Goal: Information Seeking & Learning: Learn about a topic

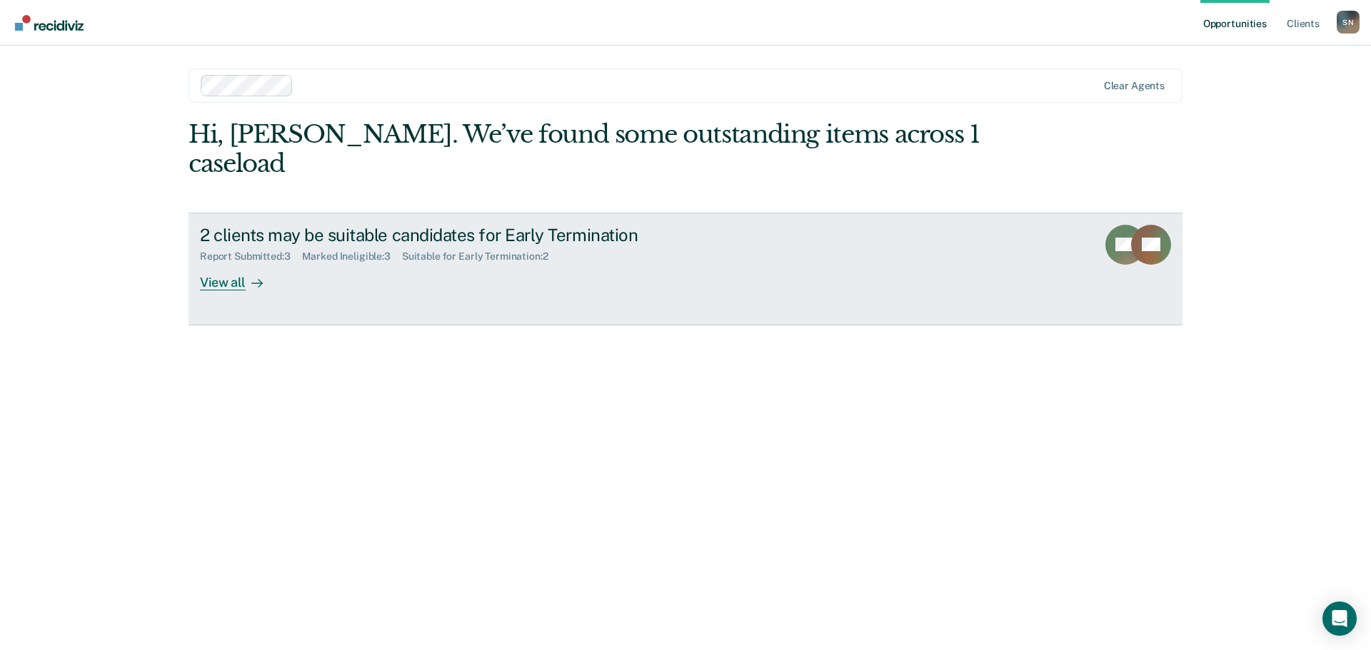
click at [395, 248] on div "2 clients may be suitable candidates for Early Termination Report Submitted : 3…" at bounding box center [468, 258] width 536 height 66
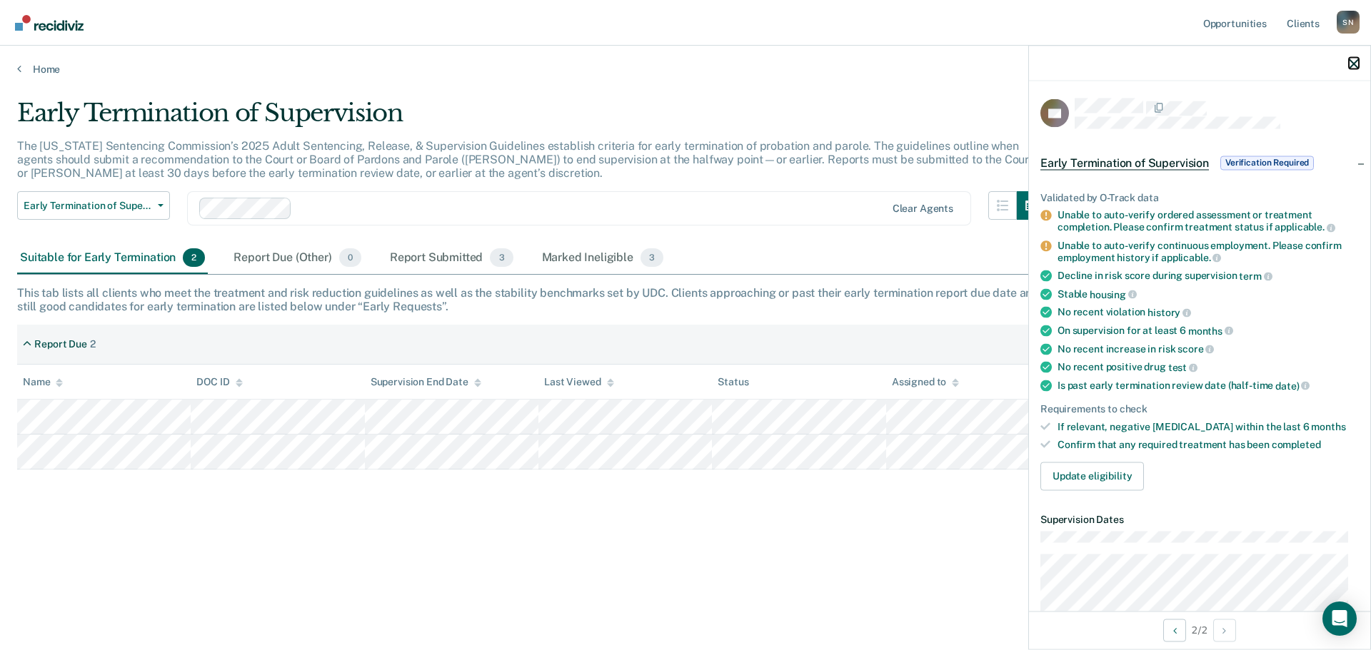
click at [1350, 59] on icon "button" at bounding box center [1354, 64] width 10 height 10
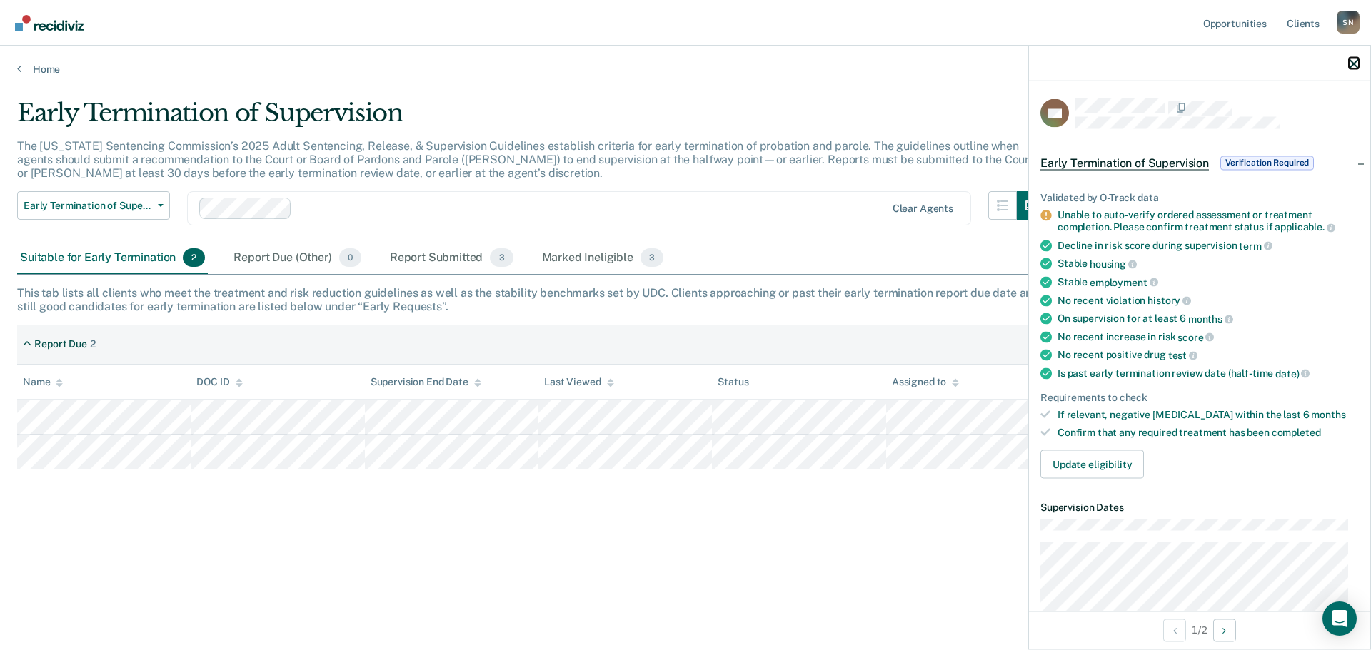
click at [1349, 61] on icon "button" at bounding box center [1354, 64] width 10 height 10
